Goal: Task Accomplishment & Management: Manage account settings

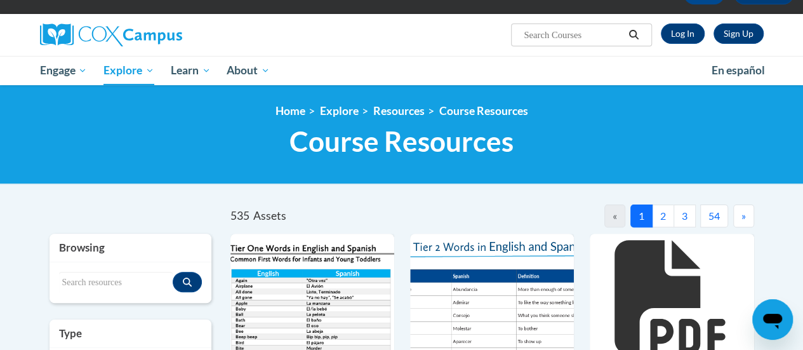
scroll to position [80, 0]
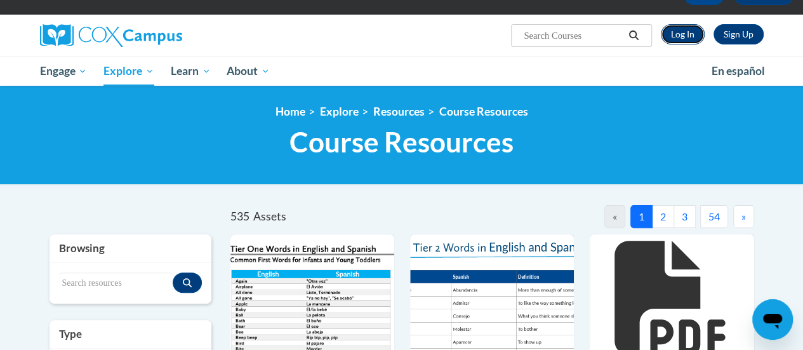
click at [678, 35] on link "Log In" at bounding box center [683, 34] width 44 height 20
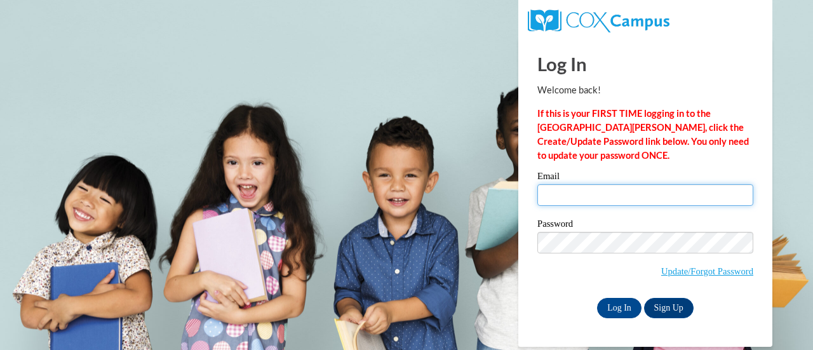
click at [576, 201] on input "Email" at bounding box center [645, 195] width 216 height 22
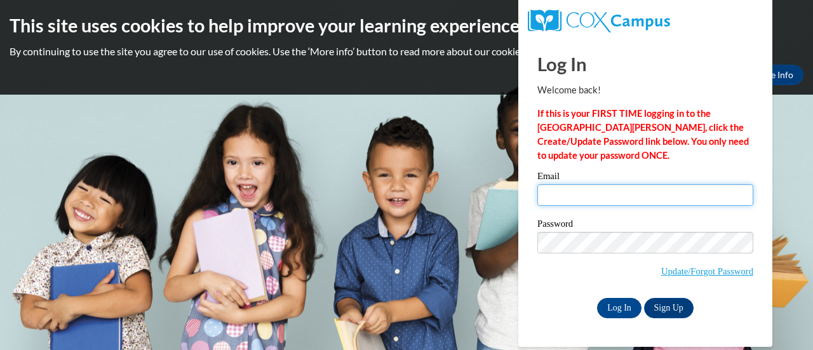
type input "julie.daniel@muskegonorway.org"
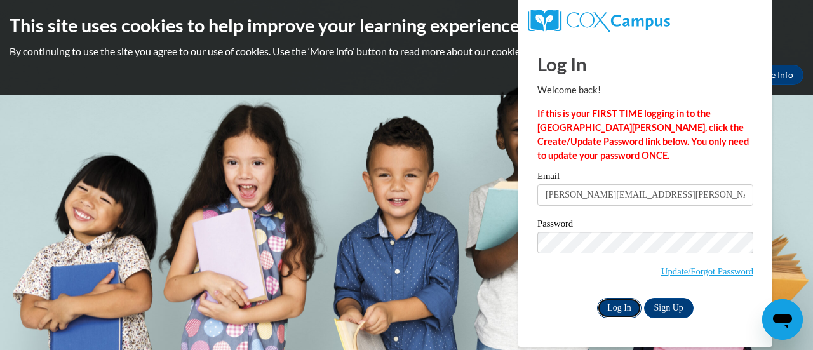
click at [627, 316] on input "Log In" at bounding box center [619, 308] width 44 height 20
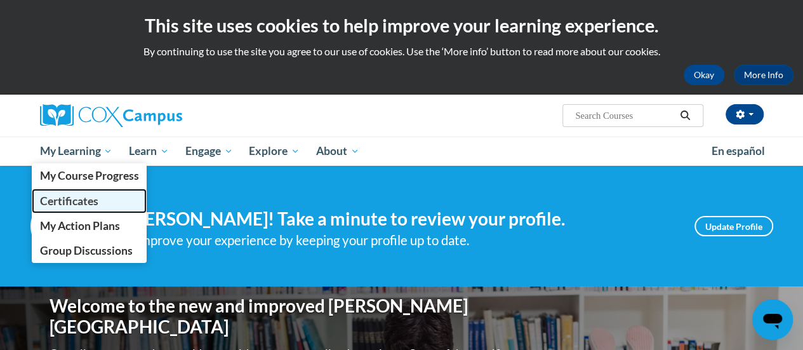
click at [62, 198] on span "Certificates" at bounding box center [68, 200] width 58 height 13
